Goal: Task Accomplishment & Management: Use online tool/utility

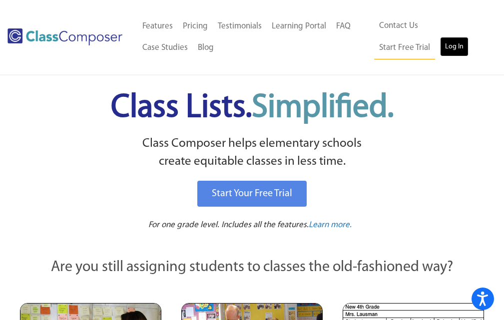
click at [440, 49] on link "Log In" at bounding box center [454, 47] width 28 height 20
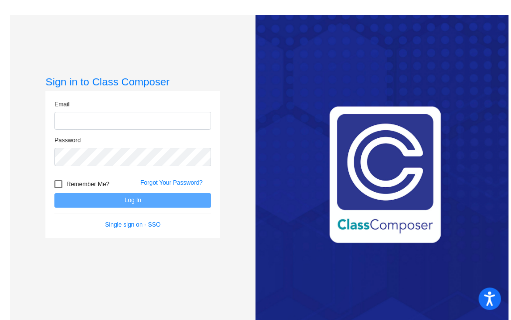
type input "[EMAIL_ADDRESS][DOMAIN_NAME]"
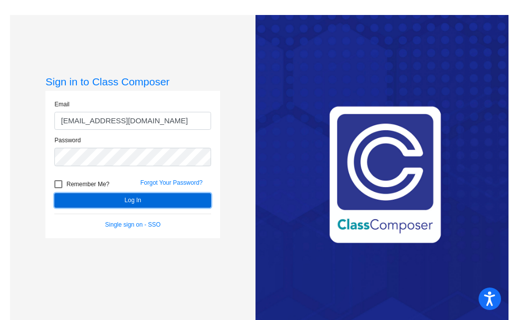
click at [147, 199] on button "Log In" at bounding box center [132, 200] width 157 height 14
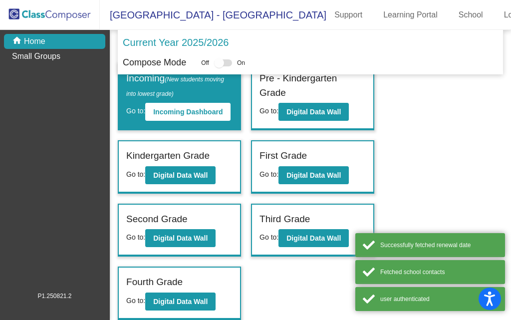
scroll to position [28, 0]
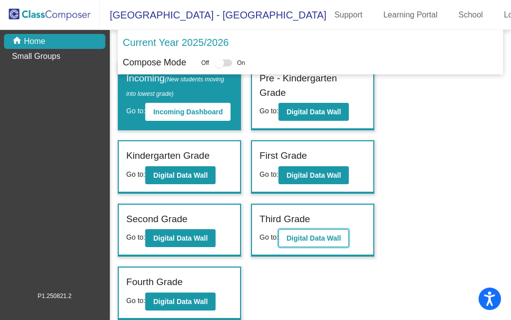
click at [311, 234] on button "Digital Data Wall" at bounding box center [314, 238] width 70 height 18
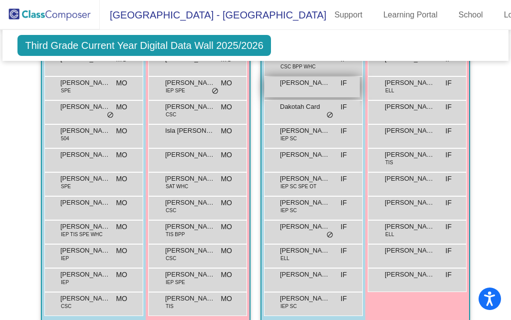
scroll to position [997, 0]
